Goal: Transaction & Acquisition: Purchase product/service

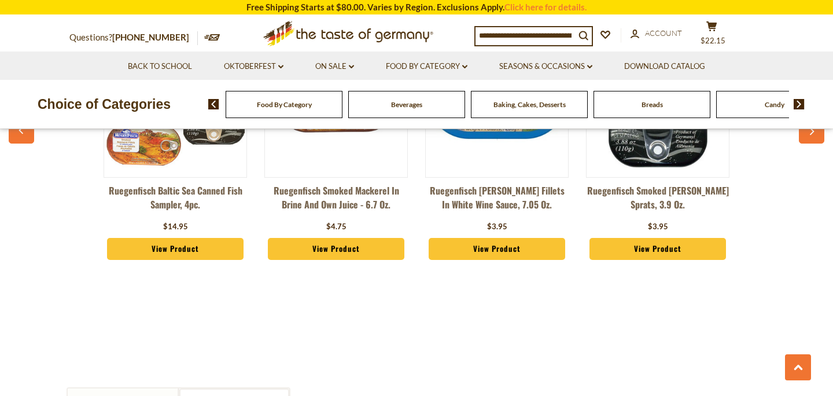
scroll to position [971, 0]
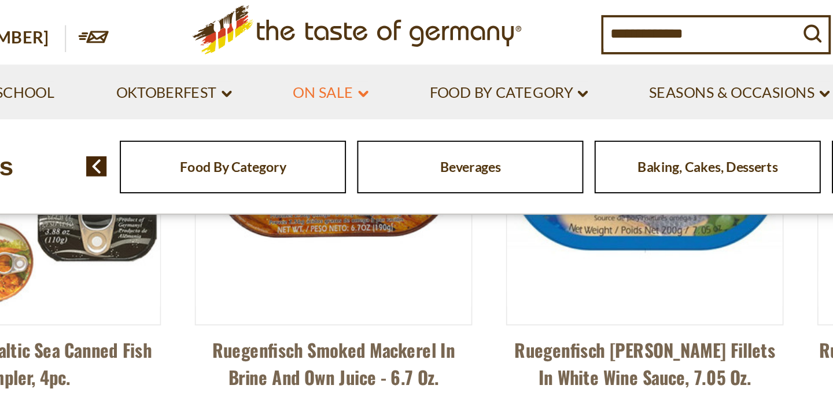
click at [341, 67] on link "On Sale dropdown_arrow" at bounding box center [334, 66] width 39 height 13
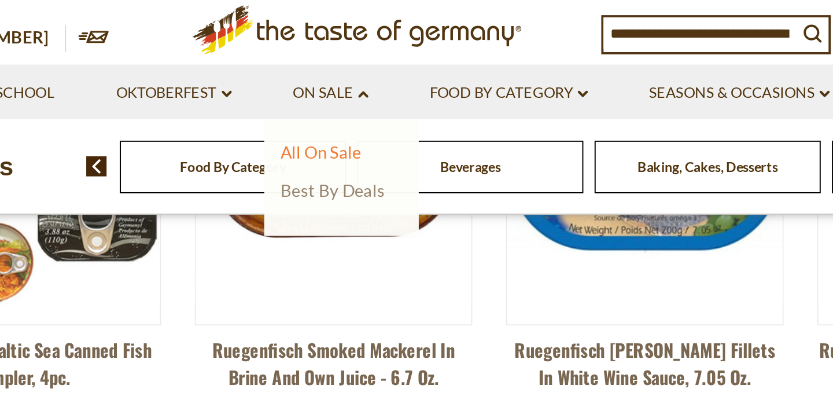
click at [335, 119] on link "Best By Deals" at bounding box center [336, 116] width 54 height 10
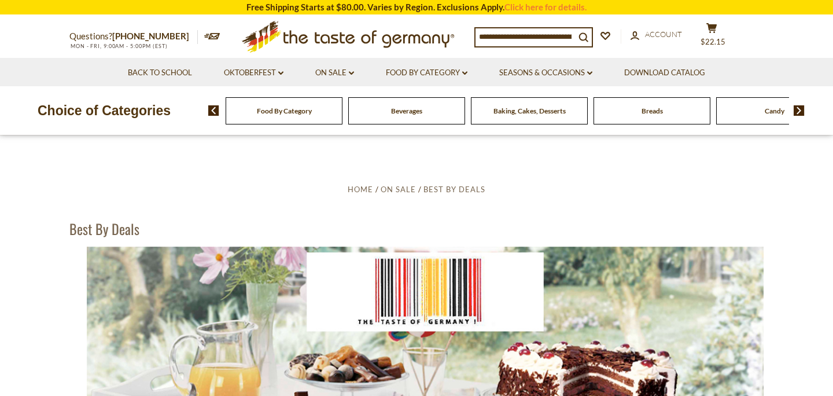
click at [264, 186] on ul "Home On Sale Best By Deals" at bounding box center [416, 189] width 694 height 14
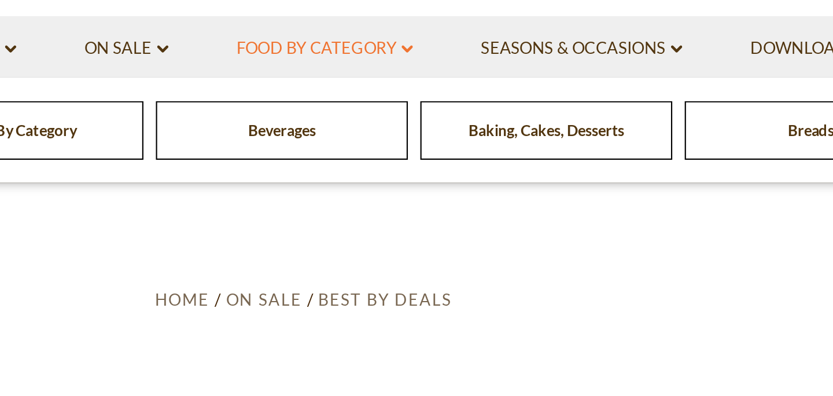
click at [467, 72] on icon "dropdown_arrow" at bounding box center [464, 73] width 5 height 4
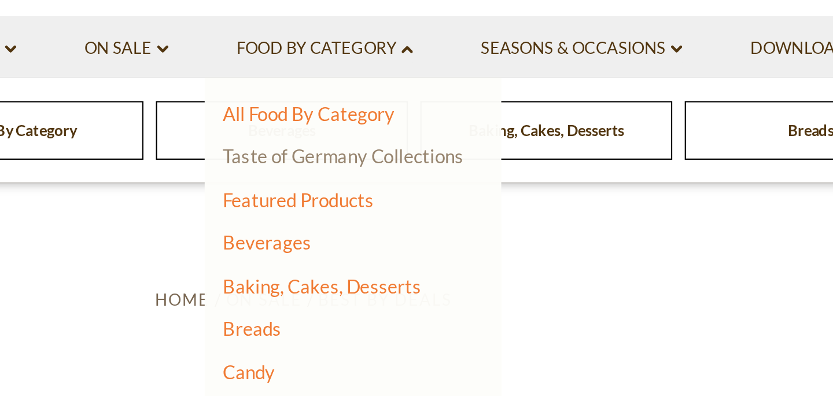
click at [453, 125] on link "Taste of Germany Collections" at bounding box center [436, 122] width 112 height 10
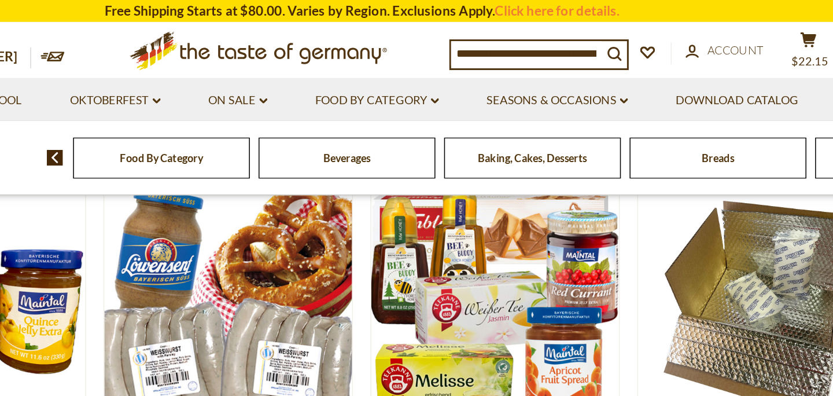
scroll to position [141, 0]
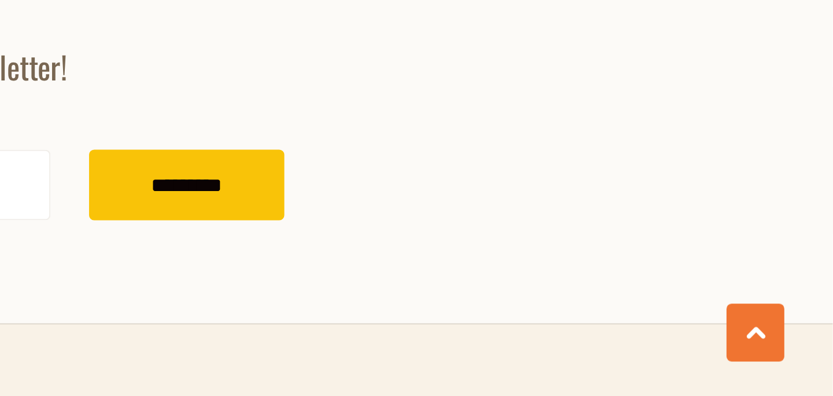
scroll to position [2989, 0]
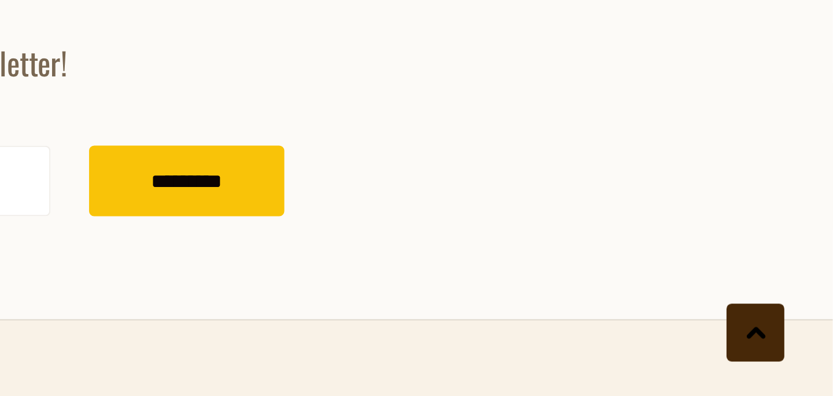
click at [793, 367] on button at bounding box center [798, 367] width 26 height 26
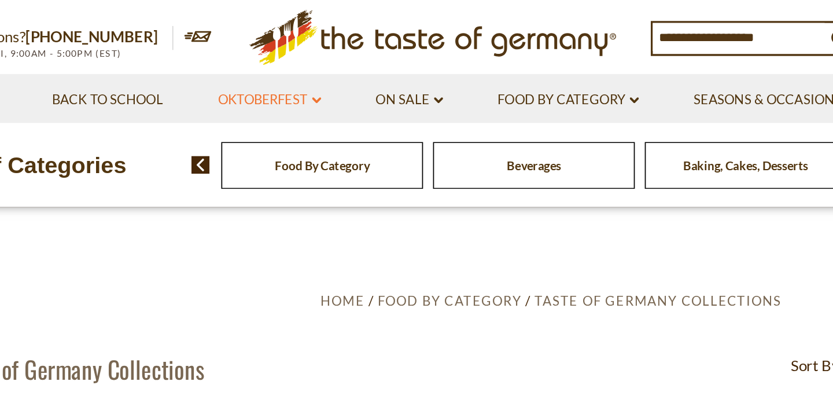
click at [281, 72] on icon at bounding box center [280, 72] width 5 height 3
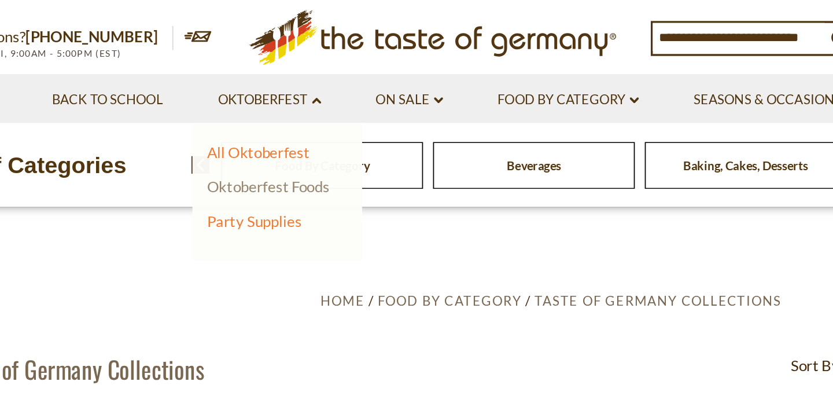
click at [263, 124] on link "Oktoberfest Foods" at bounding box center [253, 122] width 71 height 10
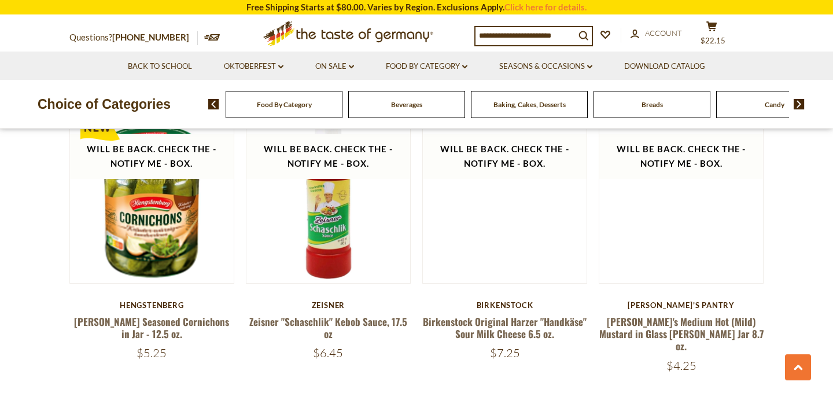
scroll to position [1292, 0]
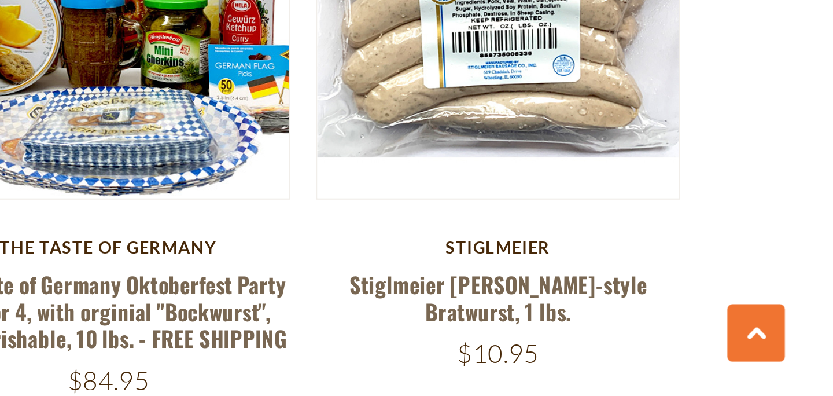
scroll to position [1556, 0]
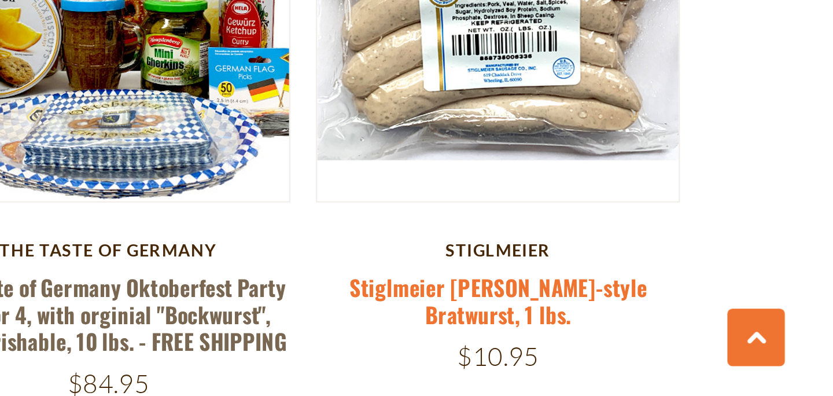
click at [672, 337] on link "Stiglmeier [PERSON_NAME]-style Bratwurst, 1 lbs." at bounding box center [681, 350] width 135 height 27
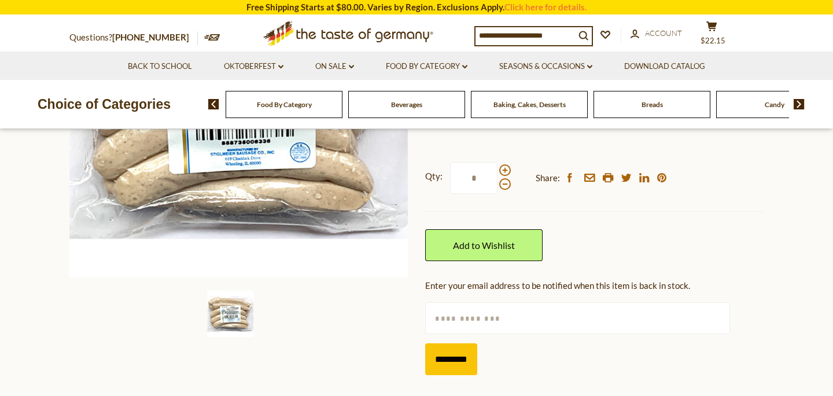
scroll to position [254, 0]
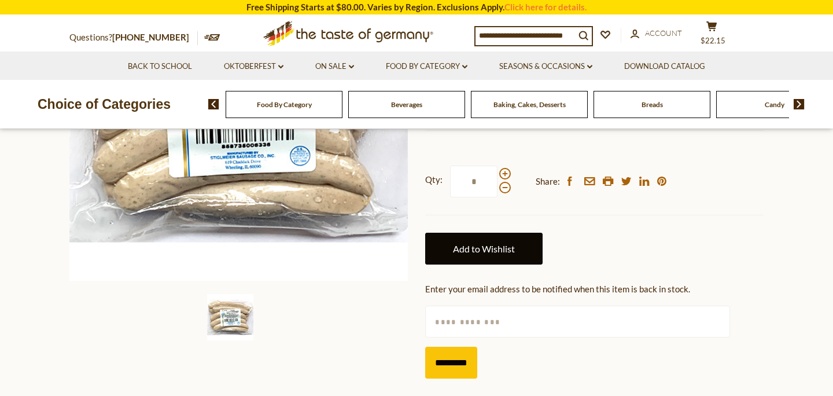
click at [491, 250] on link "Add to Wishlist" at bounding box center [483, 249] width 117 height 32
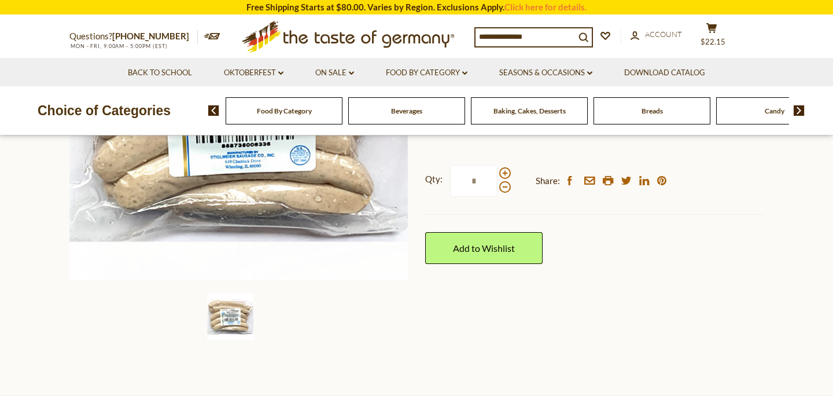
scroll to position [254, 0]
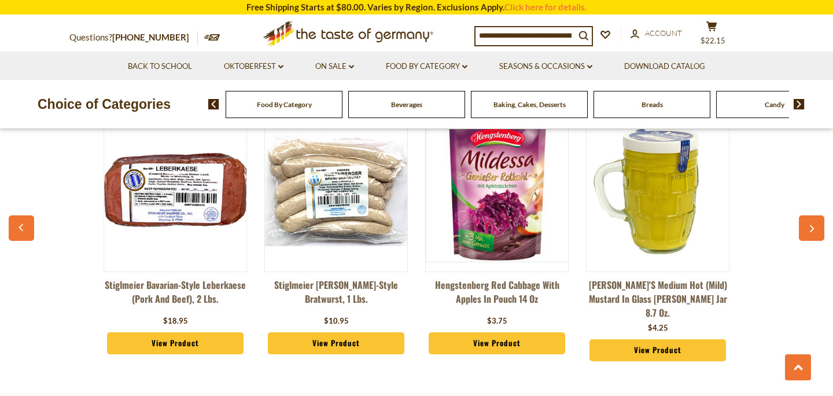
scroll to position [2260, 0]
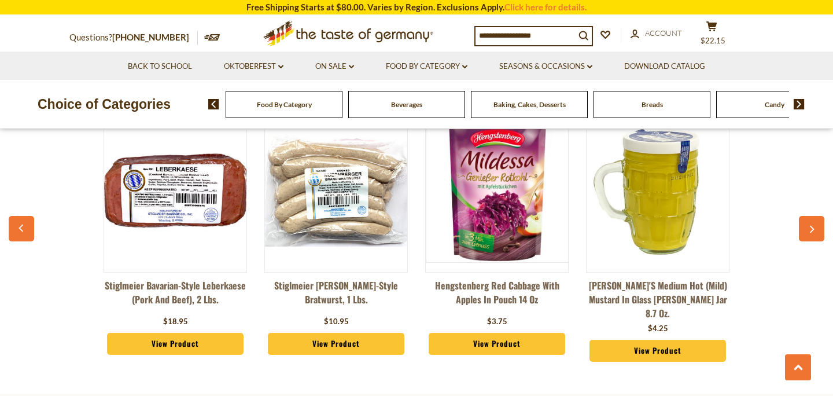
click at [656, 340] on link "View Product" at bounding box center [658, 351] width 137 height 22
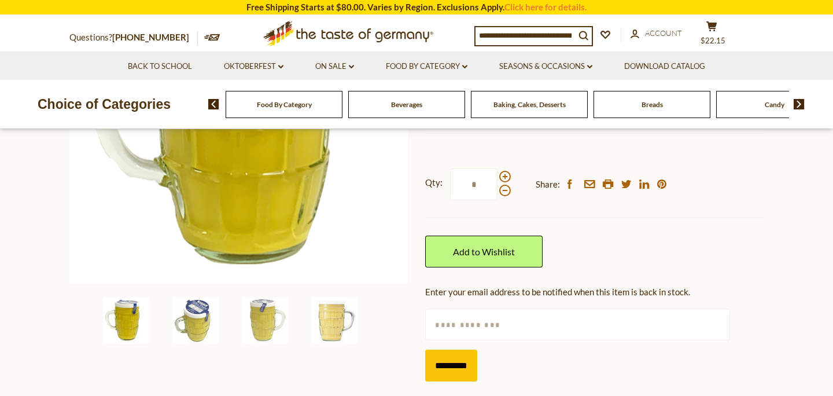
scroll to position [252, 0]
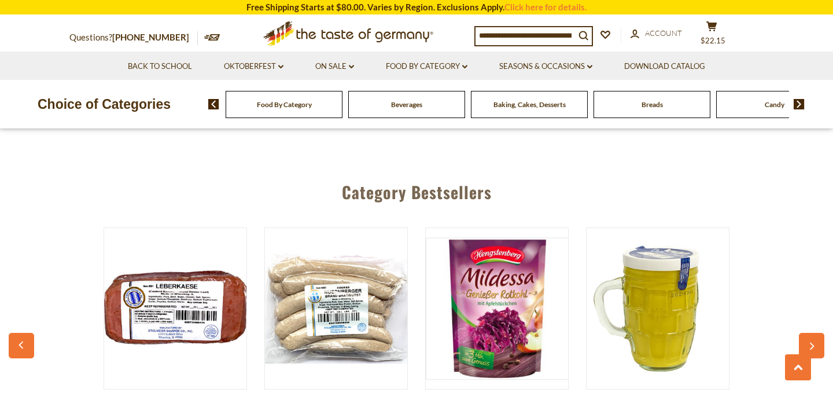
scroll to position [2140, 0]
